Goal: Task Accomplishment & Management: Complete application form

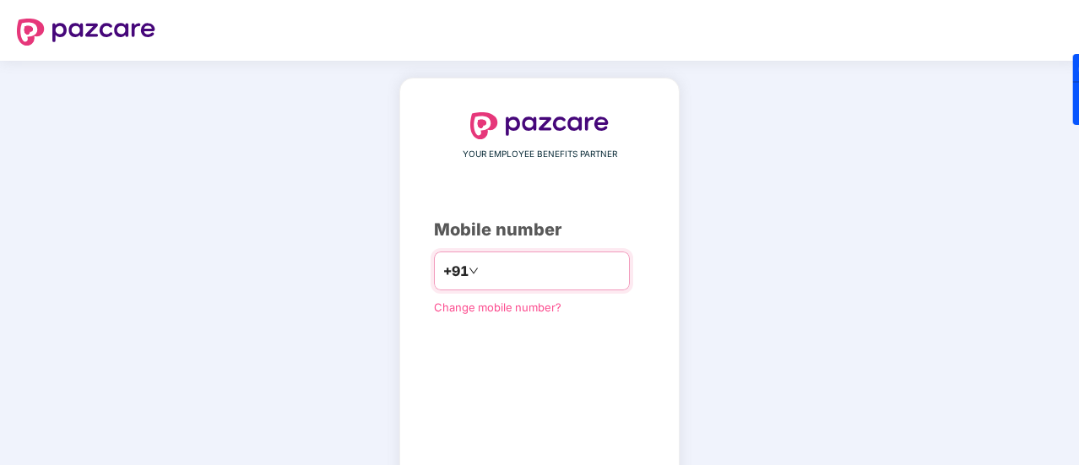
type input "**********"
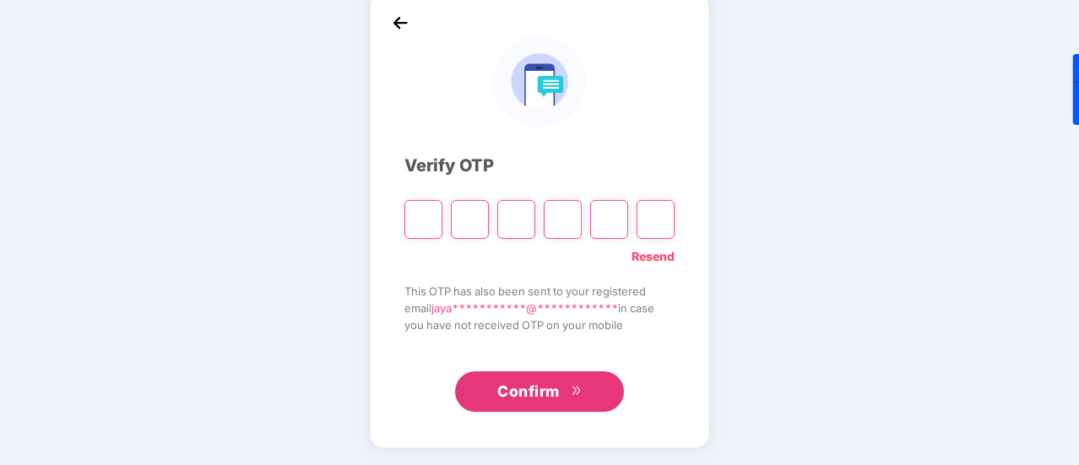
scroll to position [84, 0]
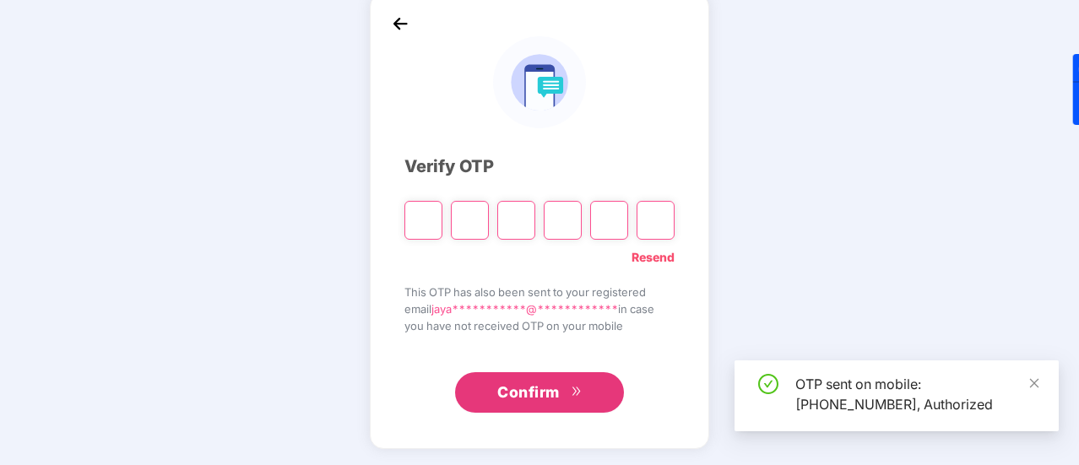
paste input "Digit 6"
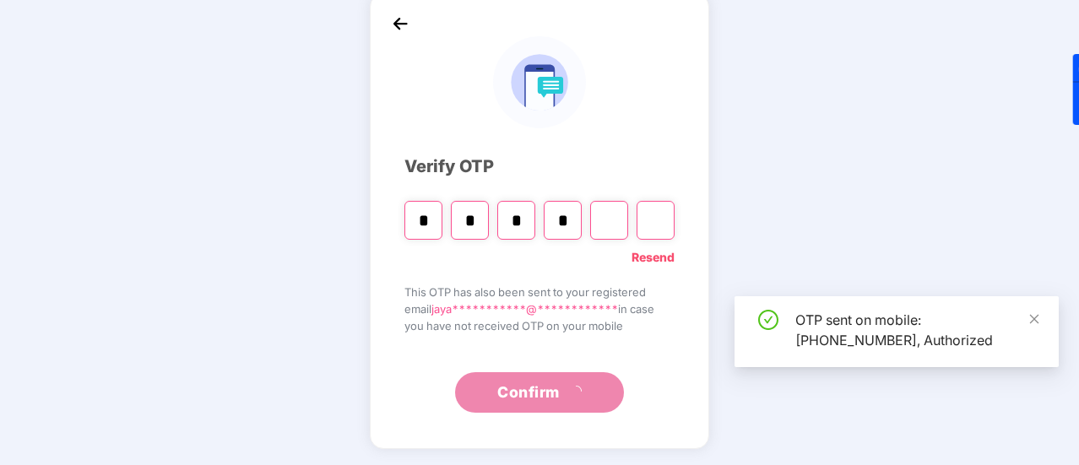
type input "*"
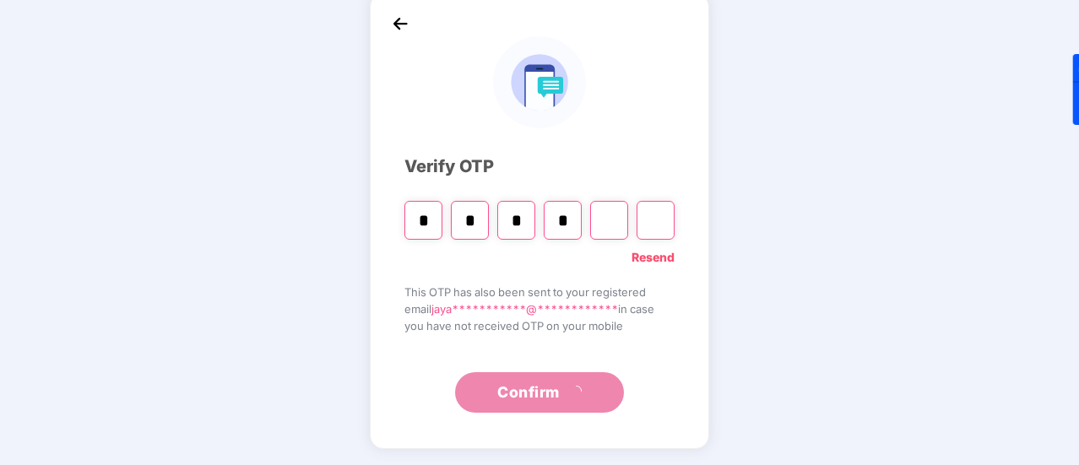
click at [419, 215] on input "*" at bounding box center [424, 220] width 38 height 39
type input "*"
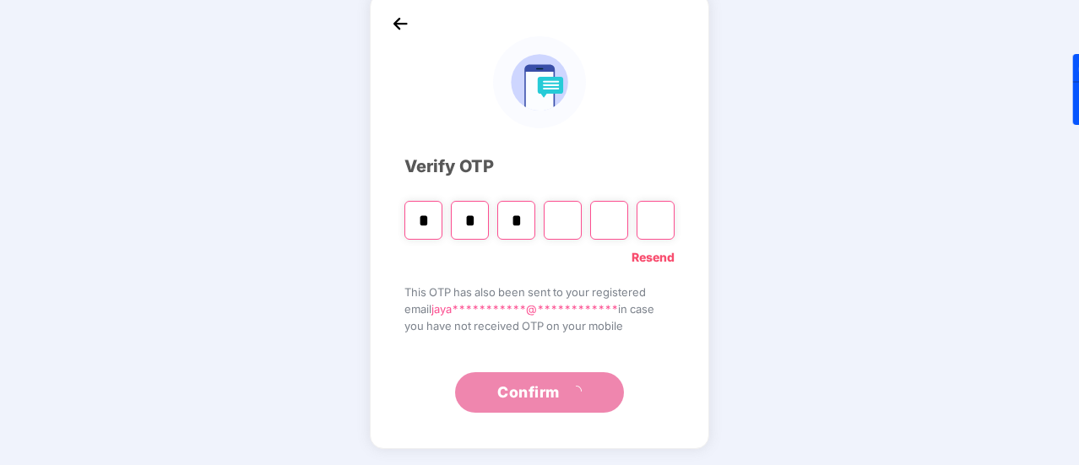
type input "*"
paste input "*"
type input "*"
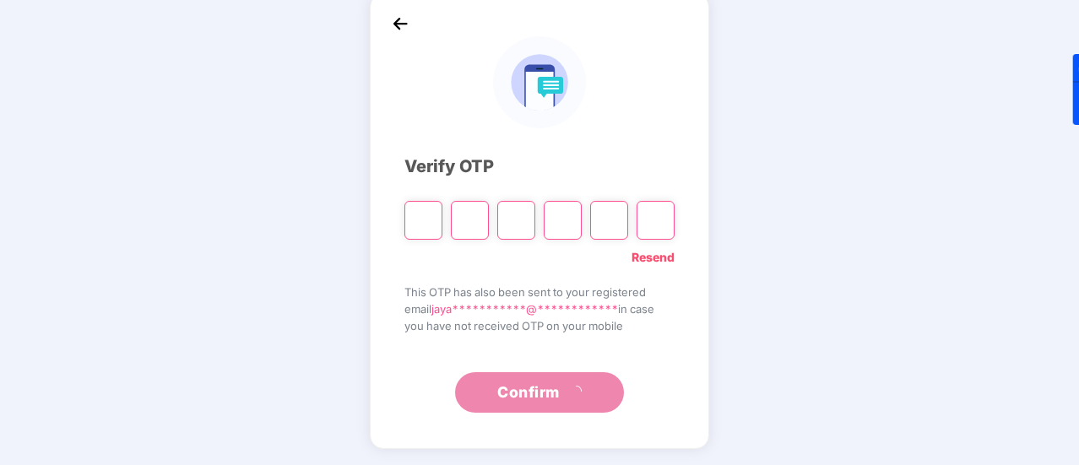
type input "*"
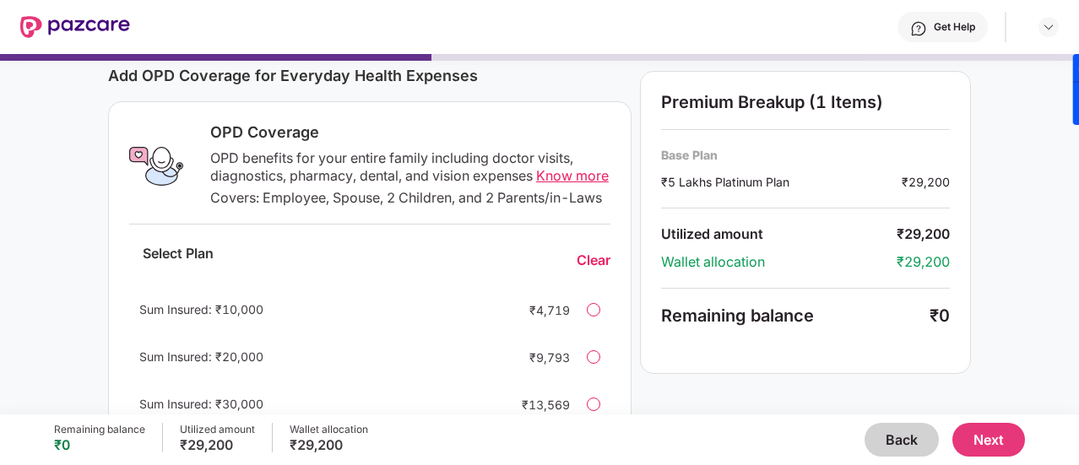
scroll to position [225, 0]
click at [910, 443] on button "Back" at bounding box center [902, 440] width 74 height 34
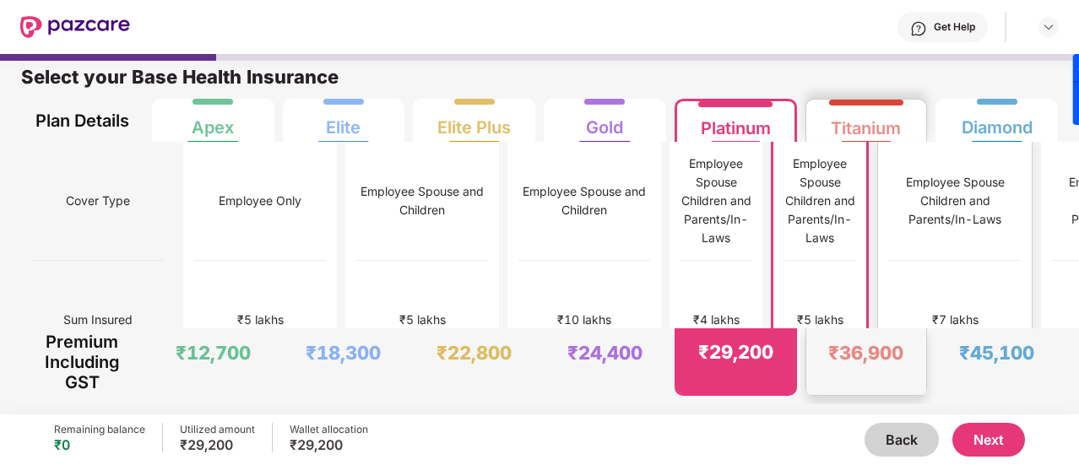
scroll to position [46, 0]
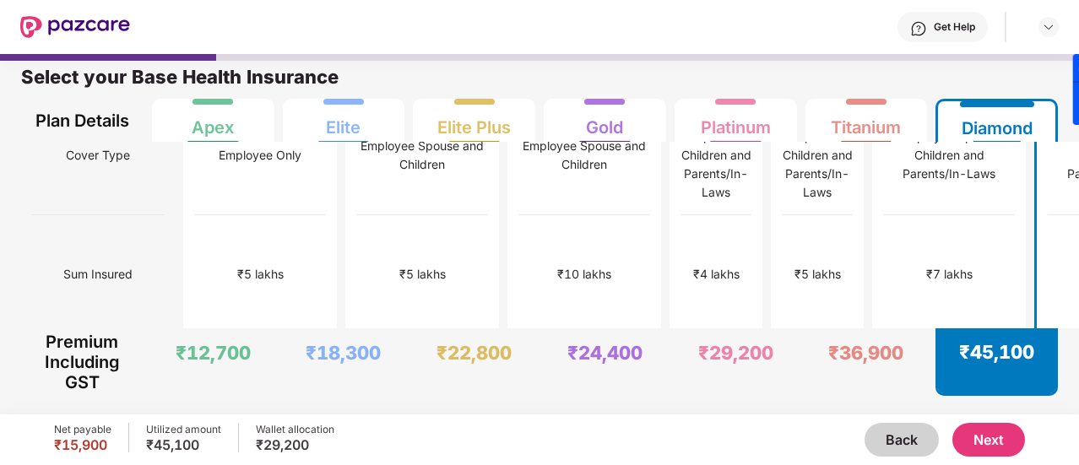
click at [975, 434] on button "Next" at bounding box center [989, 440] width 73 height 34
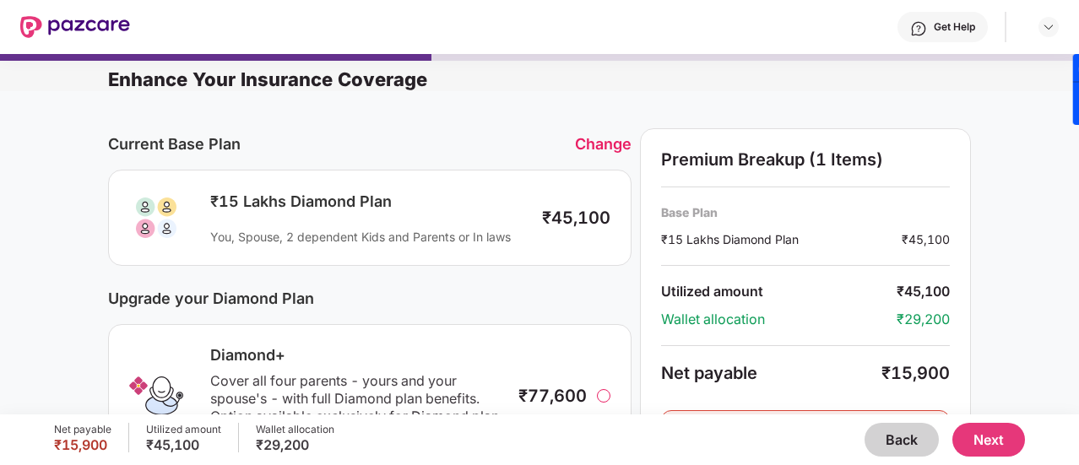
scroll to position [3, 0]
click at [603, 141] on div "Change" at bounding box center [603, 143] width 57 height 18
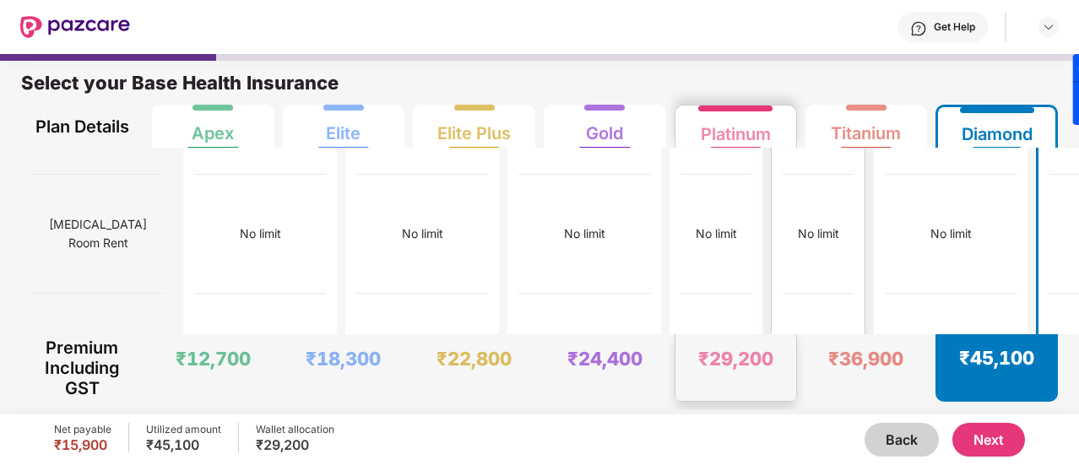
scroll to position [453, 0]
click at [798, 220] on div "No limit" at bounding box center [818, 229] width 41 height 19
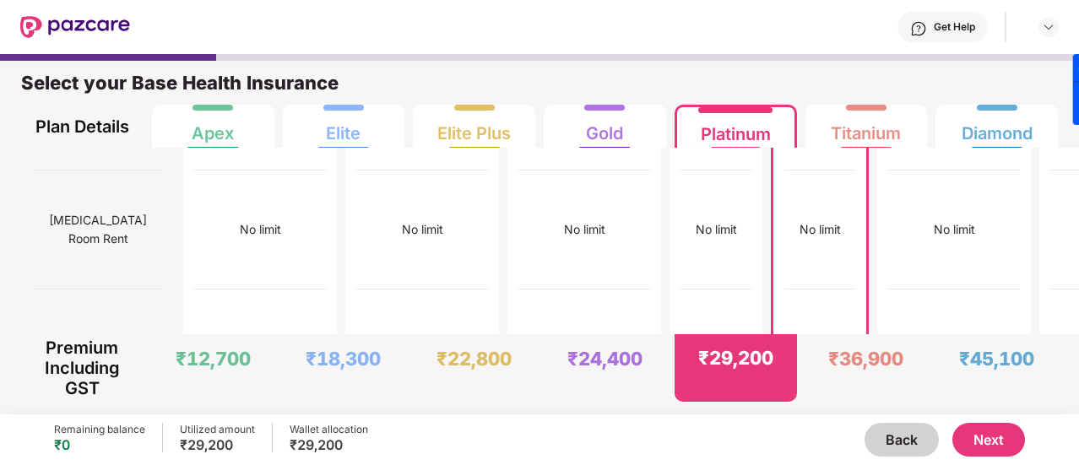
click at [971, 434] on button "Next" at bounding box center [989, 440] width 73 height 34
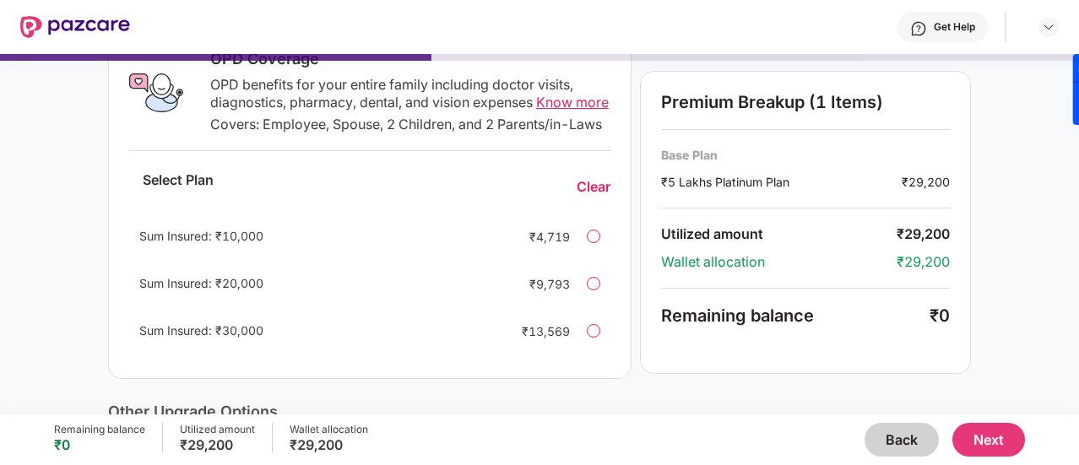
scroll to position [300, 0]
click at [599, 242] on div at bounding box center [594, 235] width 14 height 14
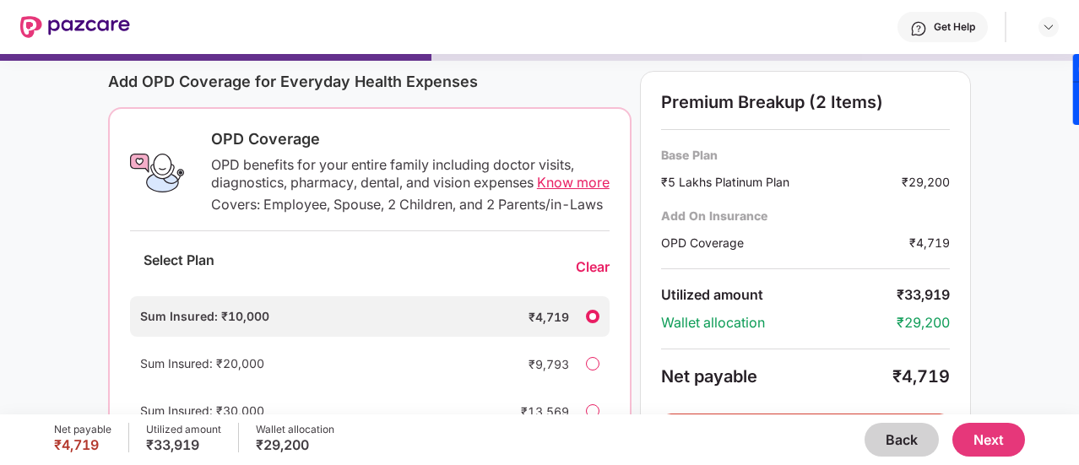
scroll to position [359, 0]
